Goal: Information Seeking & Learning: Learn about a topic

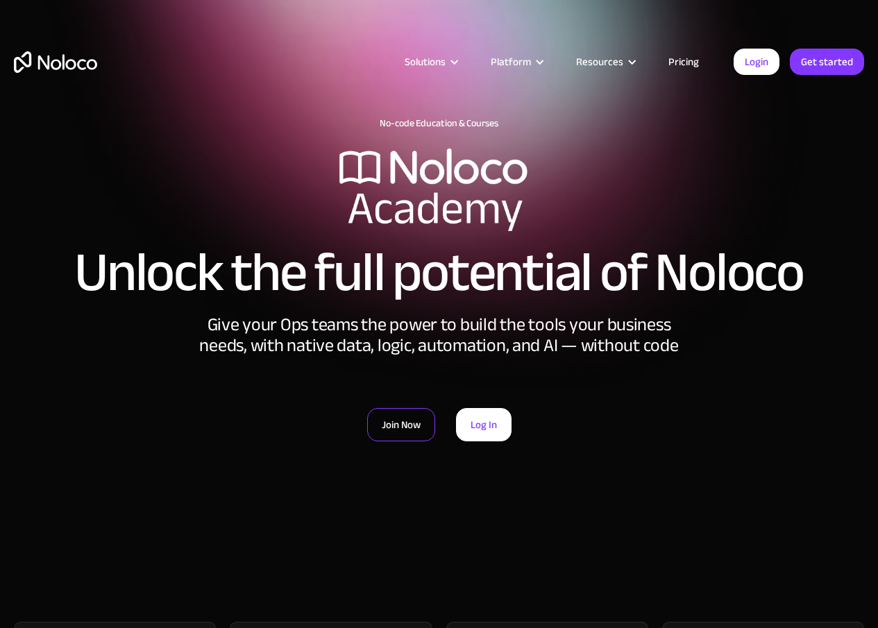
click at [404, 427] on link "Join Now" at bounding box center [401, 424] width 68 height 33
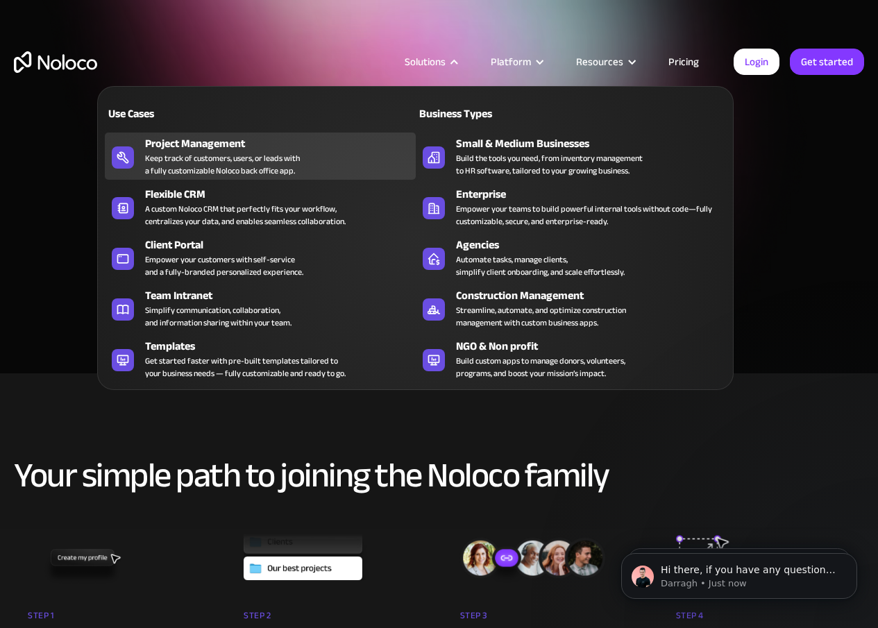
click at [215, 160] on div "Keep track of customers, users, or leads with a fully customizable Noloco back …" at bounding box center [222, 164] width 155 height 25
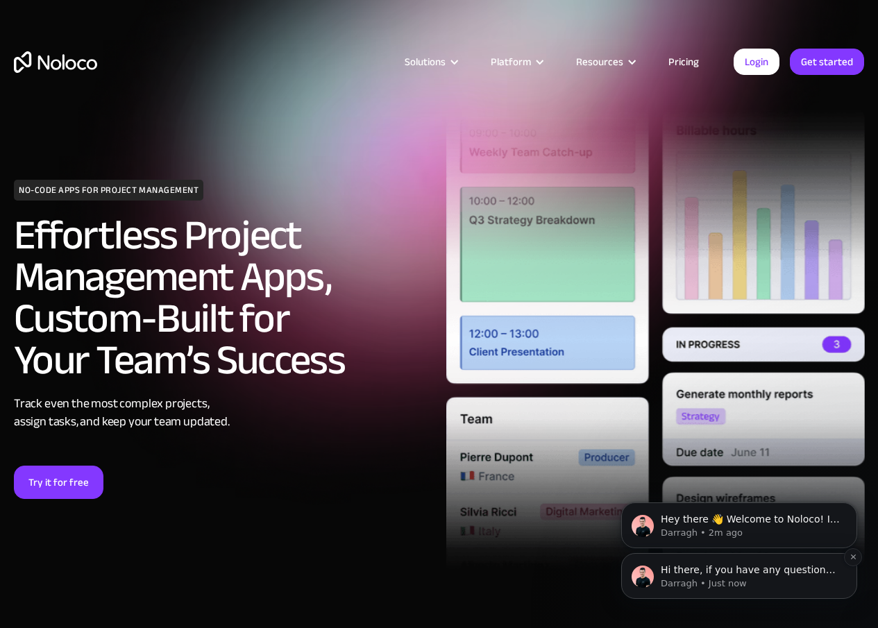
click at [732, 580] on p "Darragh • Just now" at bounding box center [750, 584] width 179 height 12
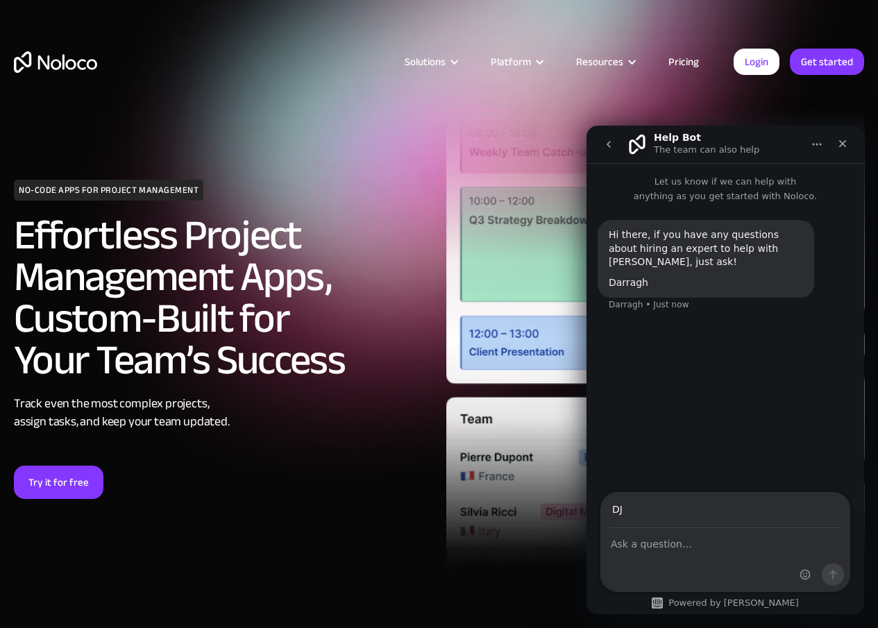
type input "D"
type input "dj@landwaters.com"
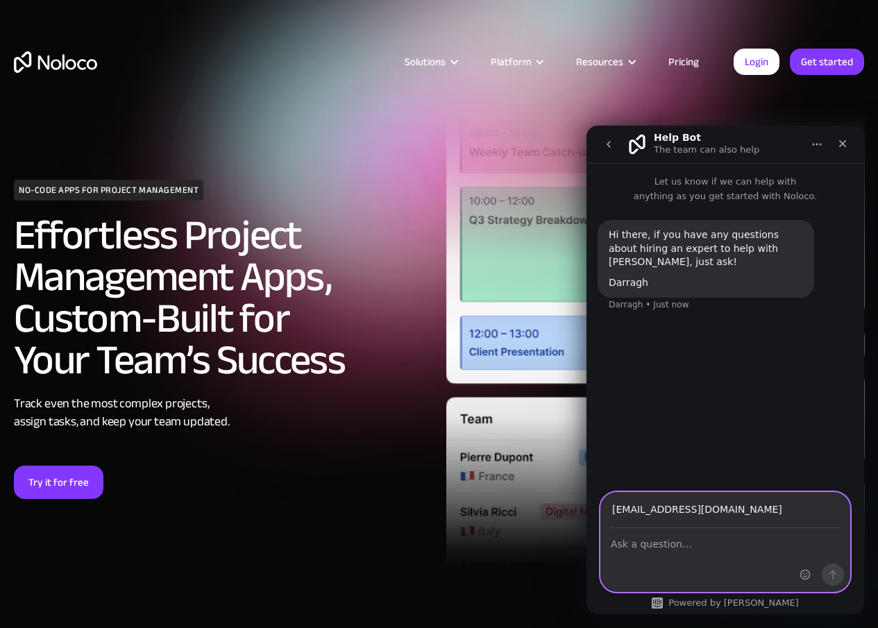
click at [619, 545] on textarea "Ask a question…" at bounding box center [725, 541] width 249 height 24
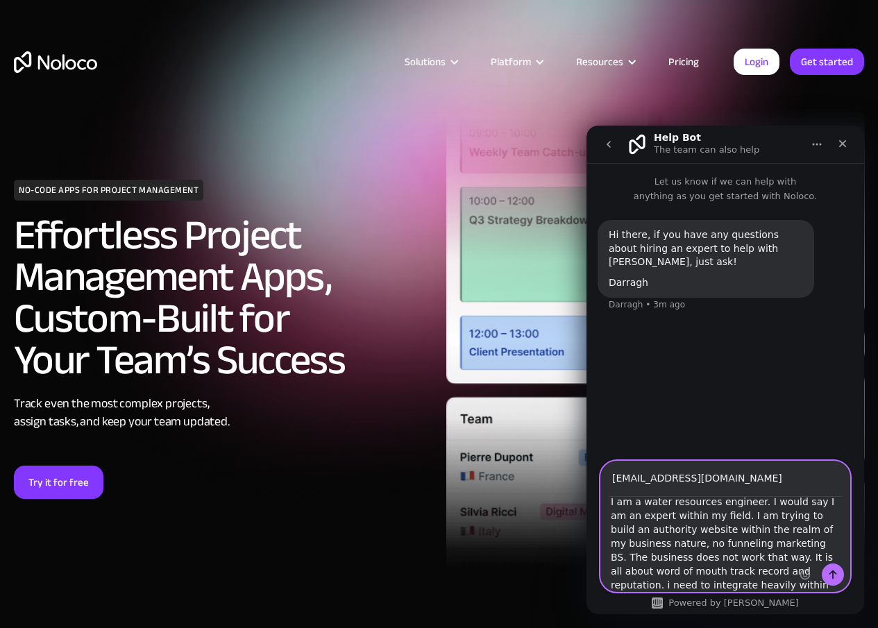
scroll to position [25, 0]
type textarea "I am a water resources engineer. I would say I am an expert within my field. I …"
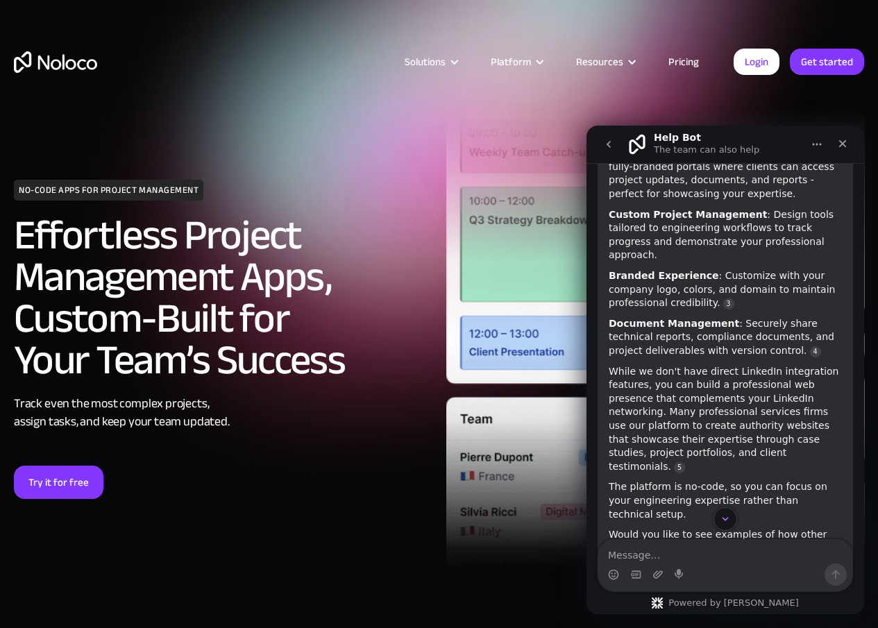
scroll to position [415, 0]
type textarea "sure"
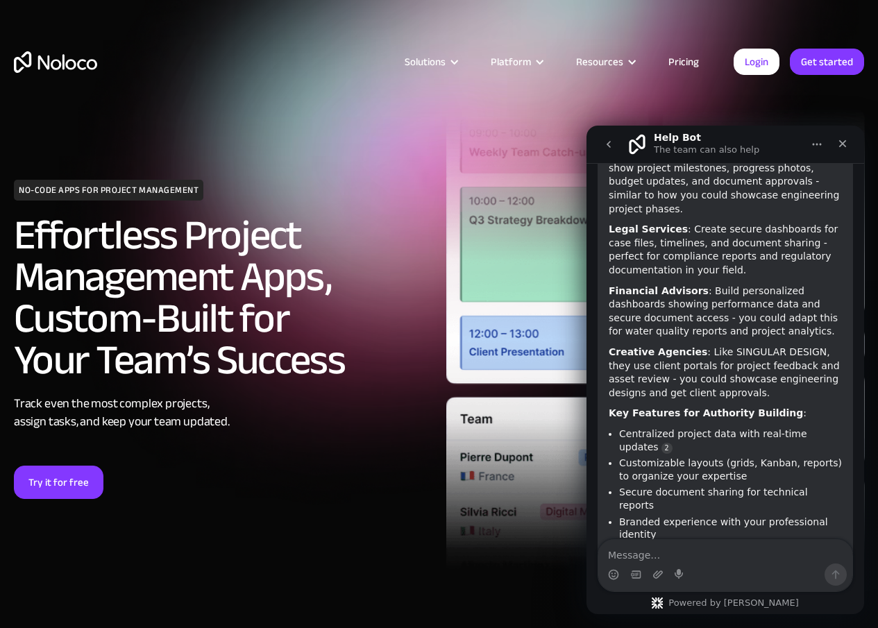
scroll to position [954, 0]
type textarea "yes"
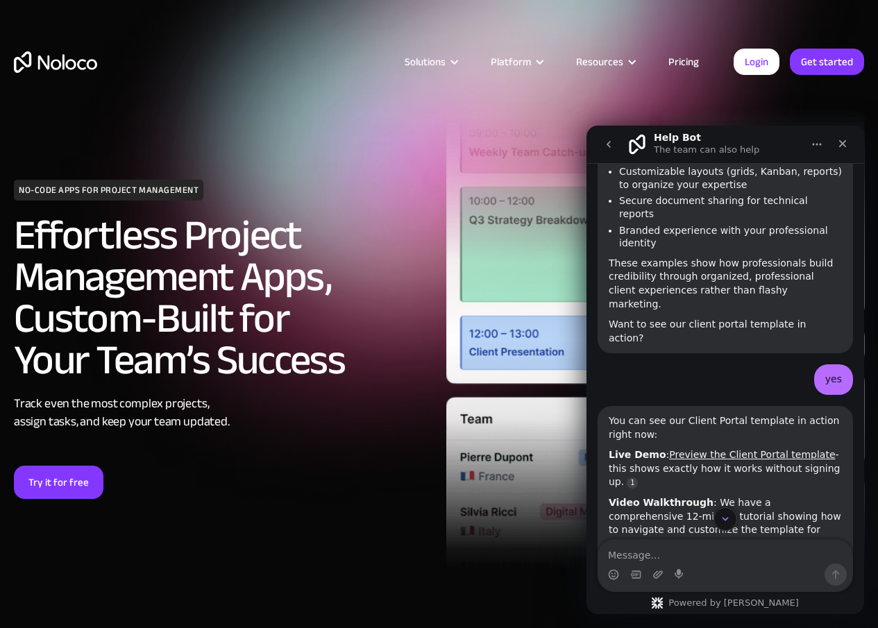
scroll to position [1175, 0]
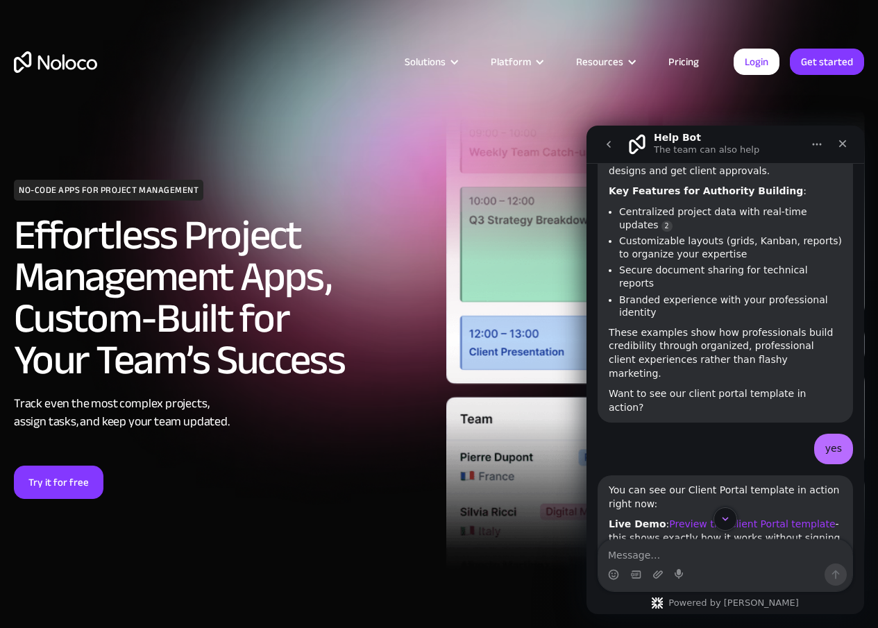
click at [717, 519] on link "Preview the Client Portal template" at bounding box center [752, 524] width 166 height 11
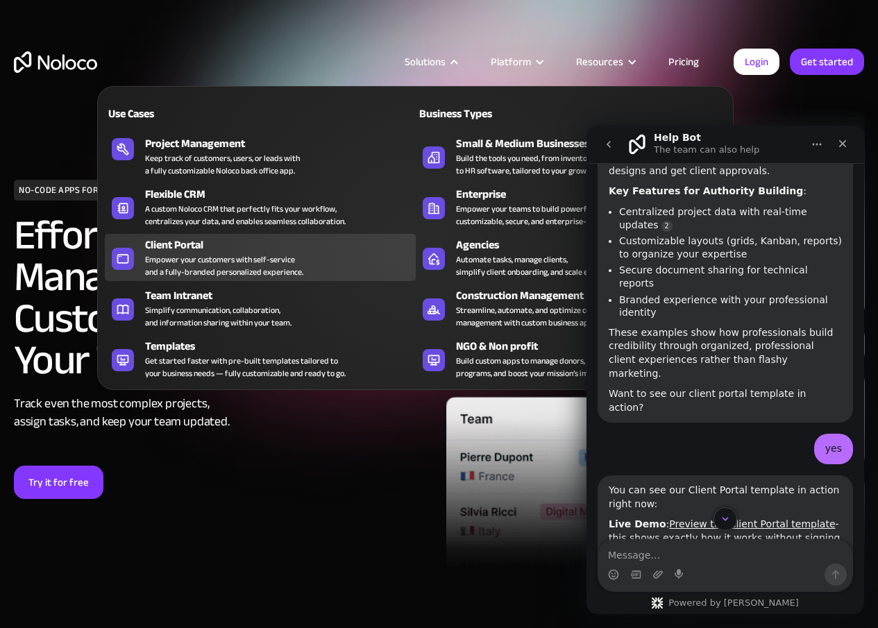
click at [190, 258] on div "Empower your customers with self-service and a fully-branded personalized exper…" at bounding box center [224, 265] width 158 height 25
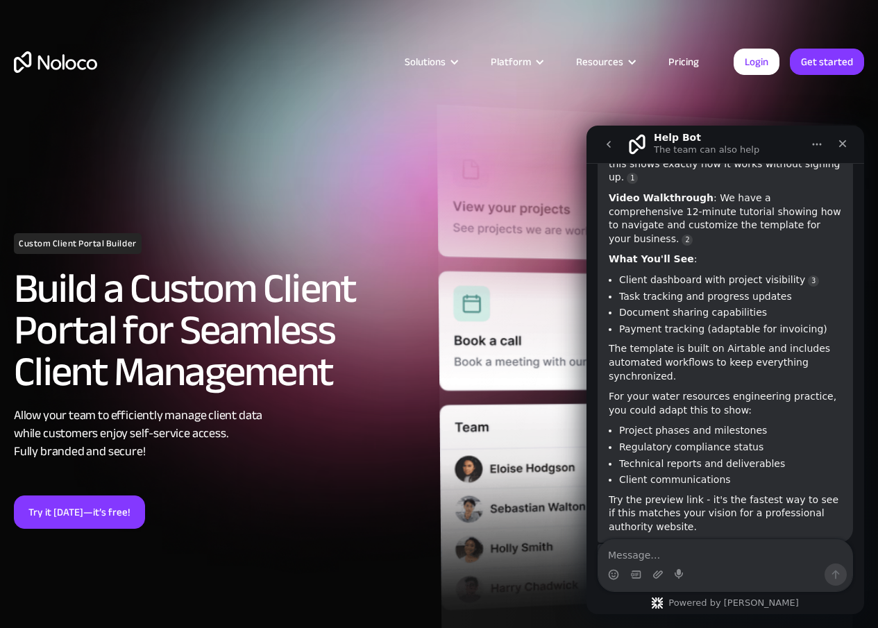
scroll to position [1552, 0]
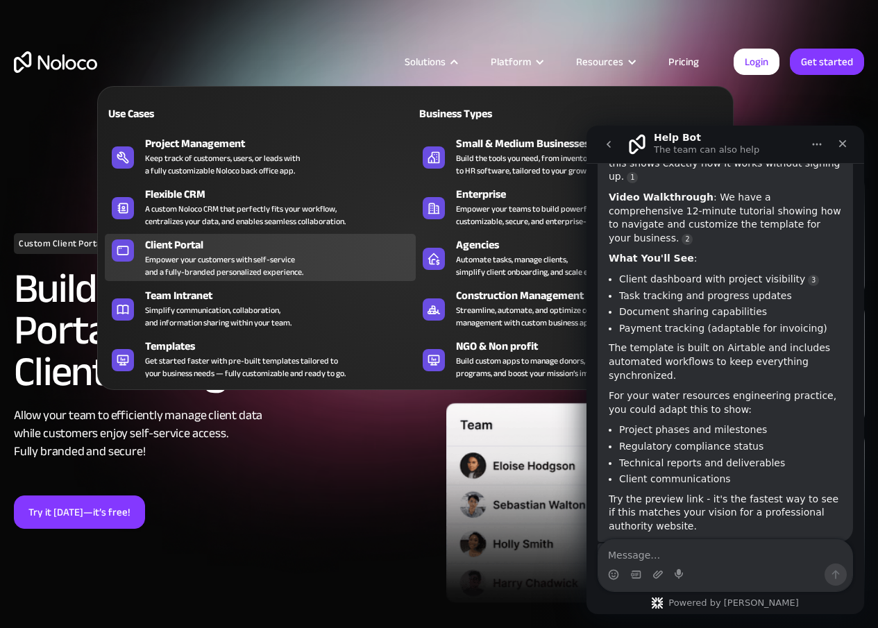
click at [205, 258] on div "Empower your customers with self-service and a fully-branded personalized exper…" at bounding box center [224, 265] width 158 height 25
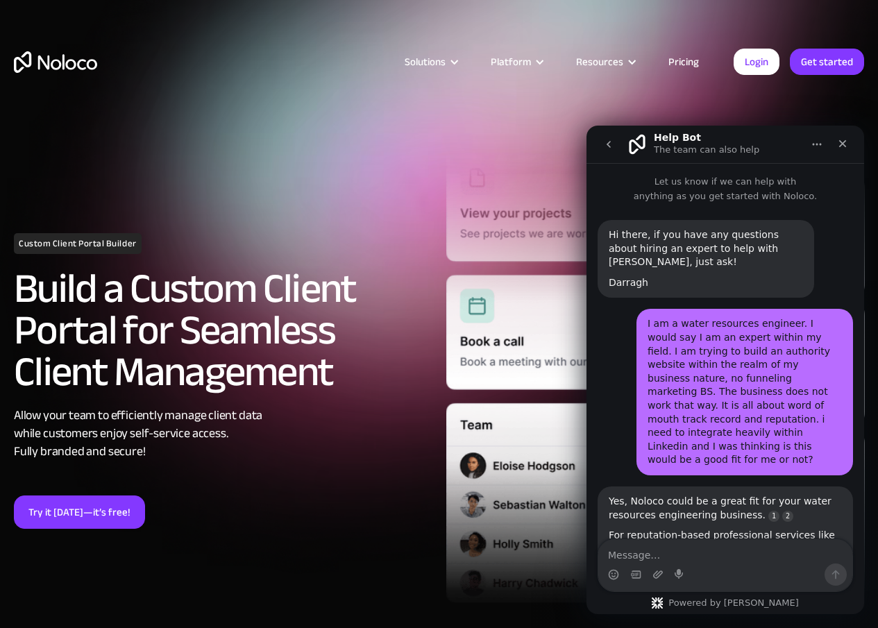
scroll to position [1552, 0]
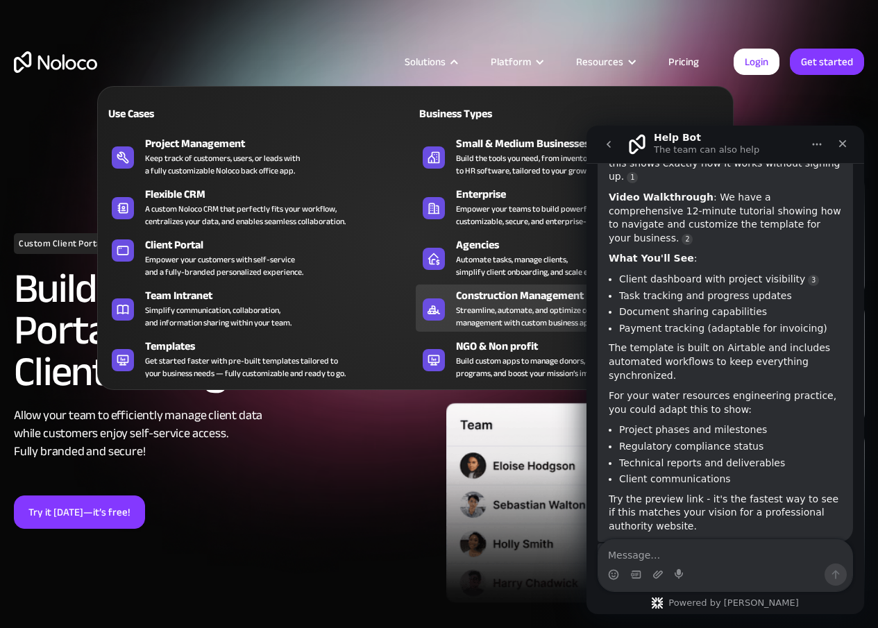
click at [493, 313] on div "Streamline, automate, and optimize construction management with custom business…" at bounding box center [541, 316] width 170 height 25
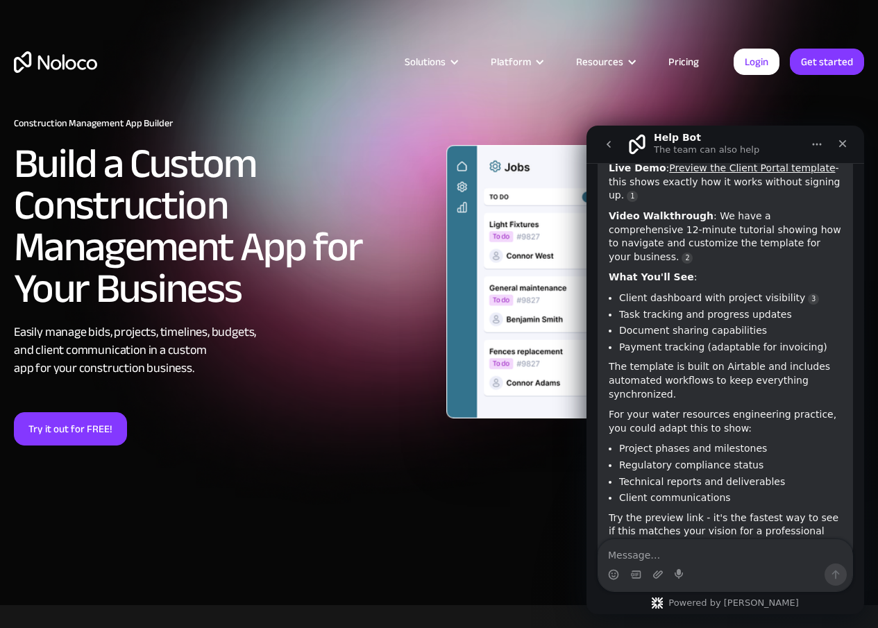
scroll to position [1552, 0]
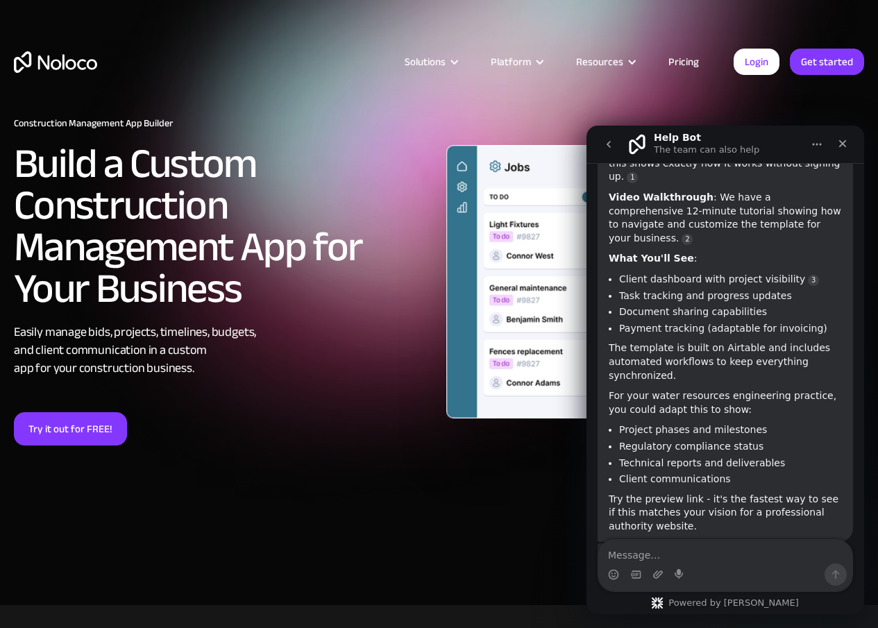
click at [63, 65] on img "home" at bounding box center [55, 62] width 83 height 22
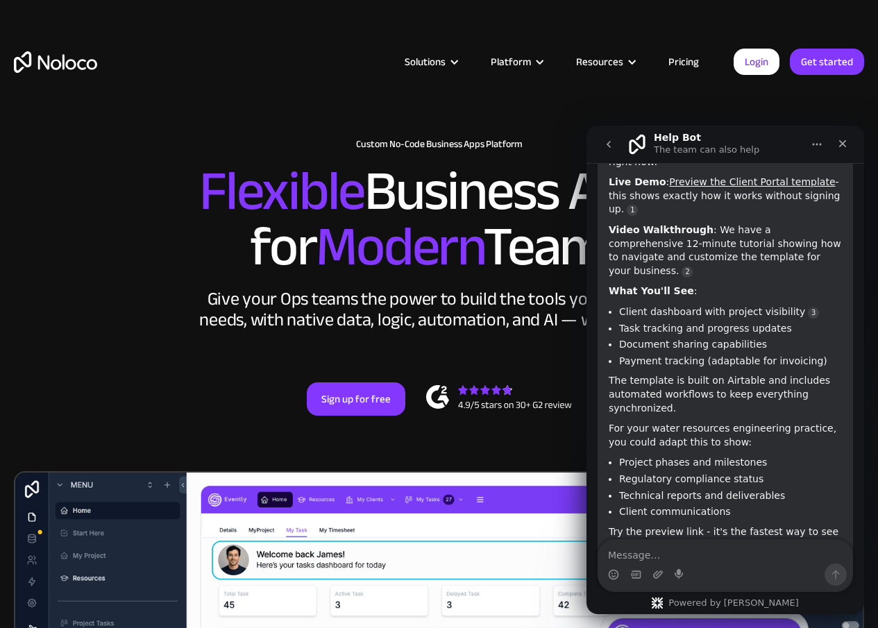
scroll to position [1552, 0]
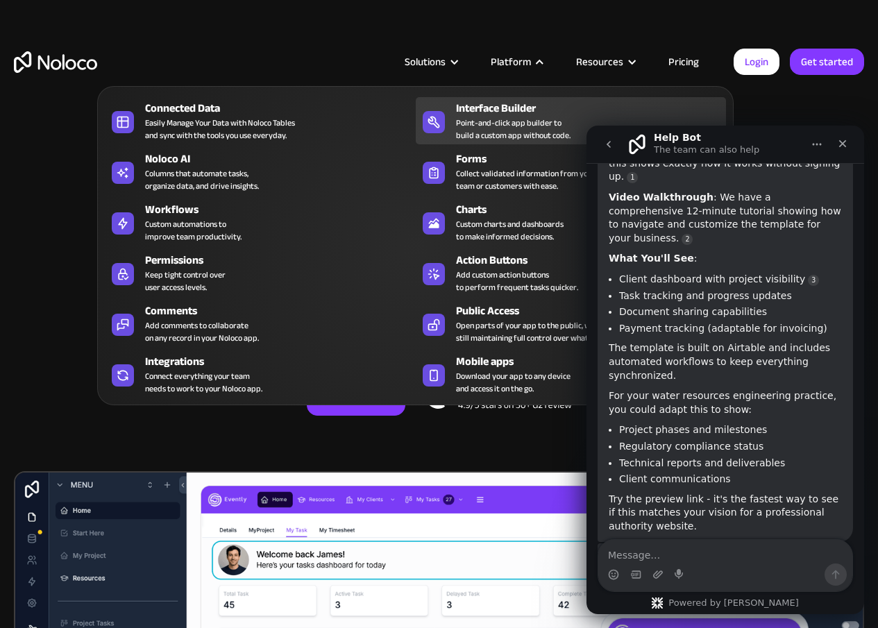
click at [503, 113] on div "Interface Builder" at bounding box center [594, 108] width 276 height 17
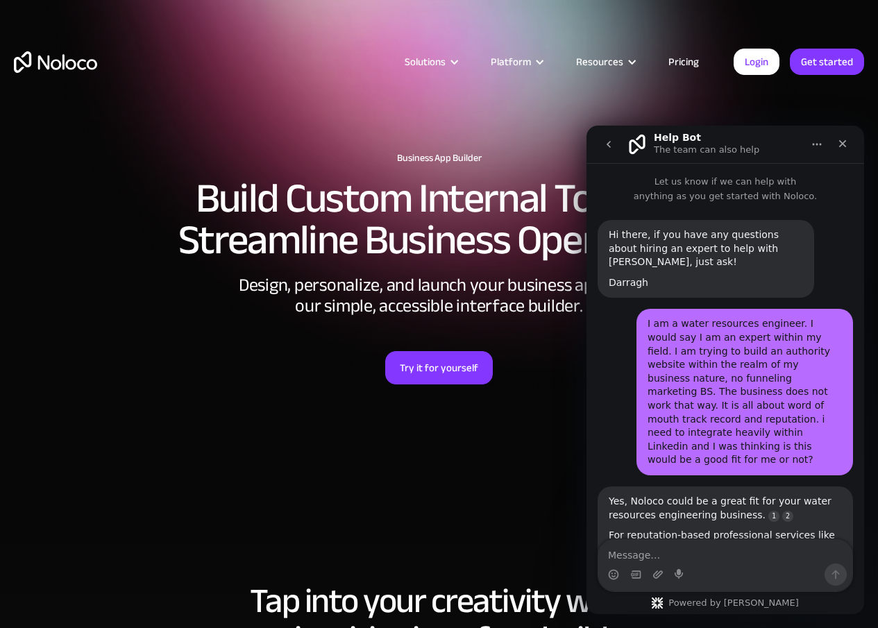
scroll to position [1552, 0]
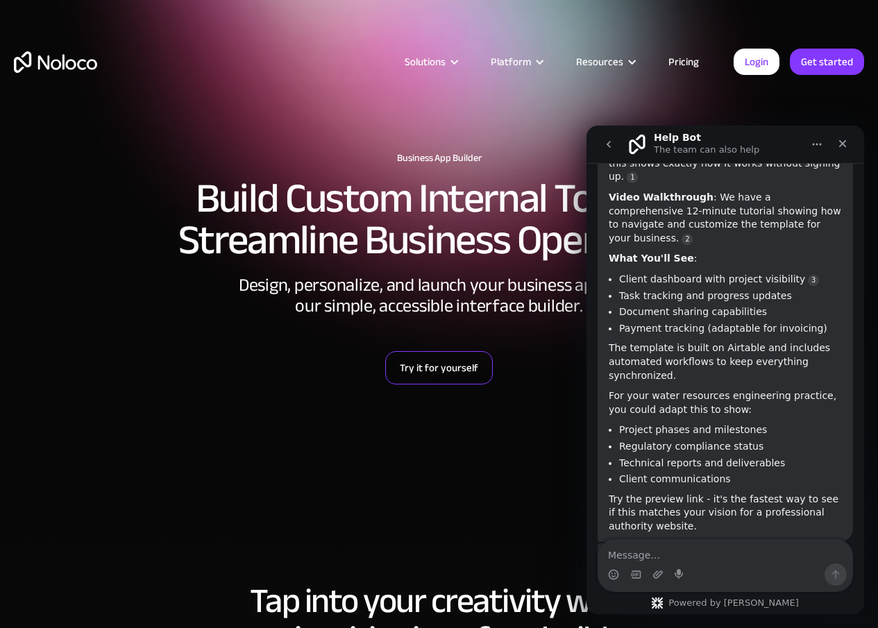
click at [442, 369] on link "Try it for yourself" at bounding box center [439, 367] width 108 height 33
